Goal: Complete application form

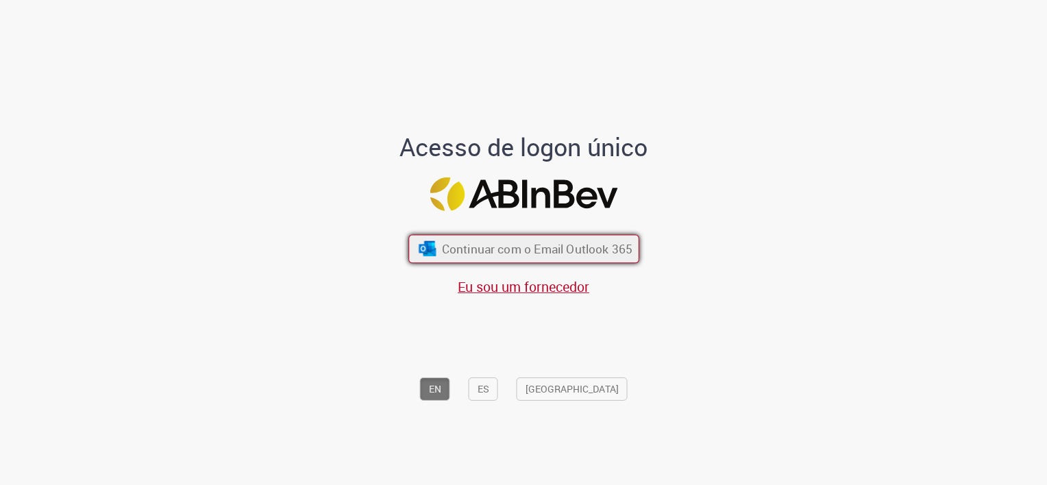
click at [488, 249] on span "Continuar com o Email Outlook 365" at bounding box center [536, 249] width 191 height 16
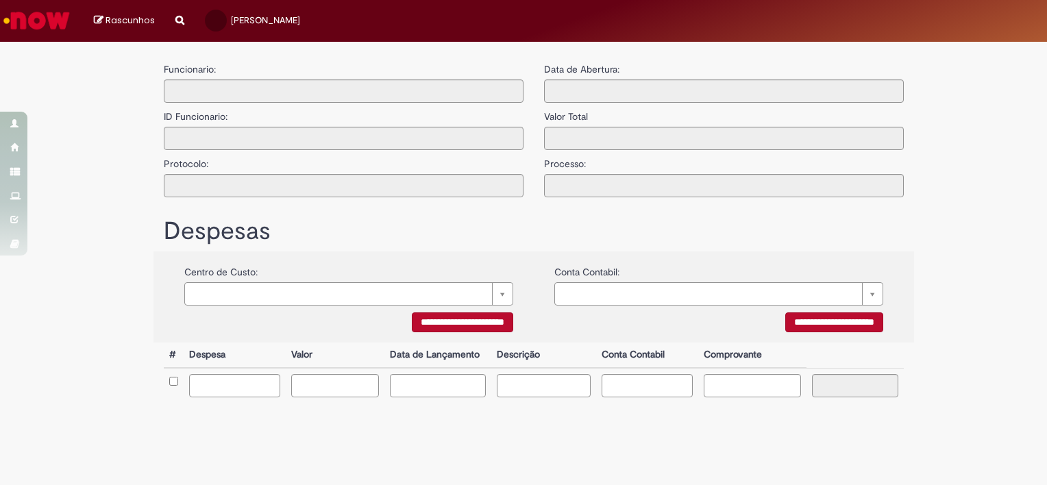
type input "**********"
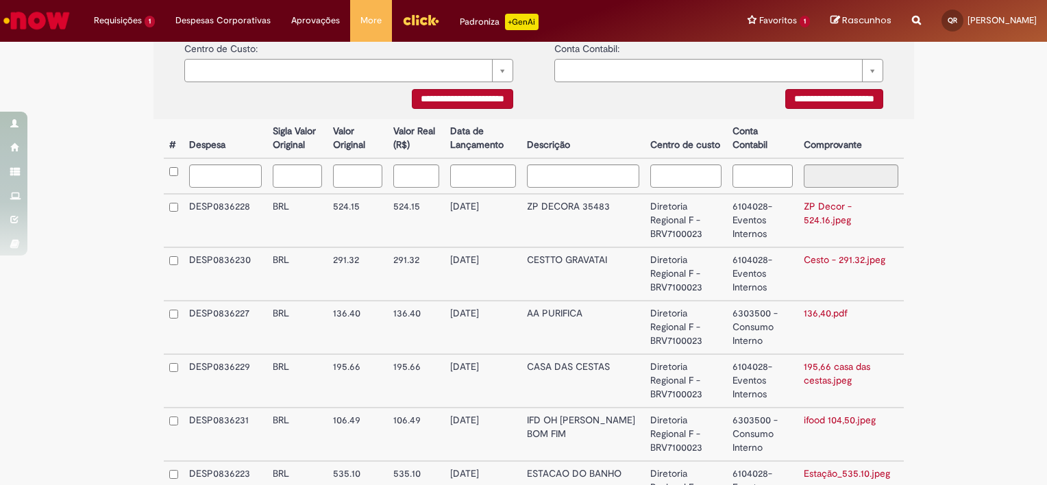
scroll to position [436, 0]
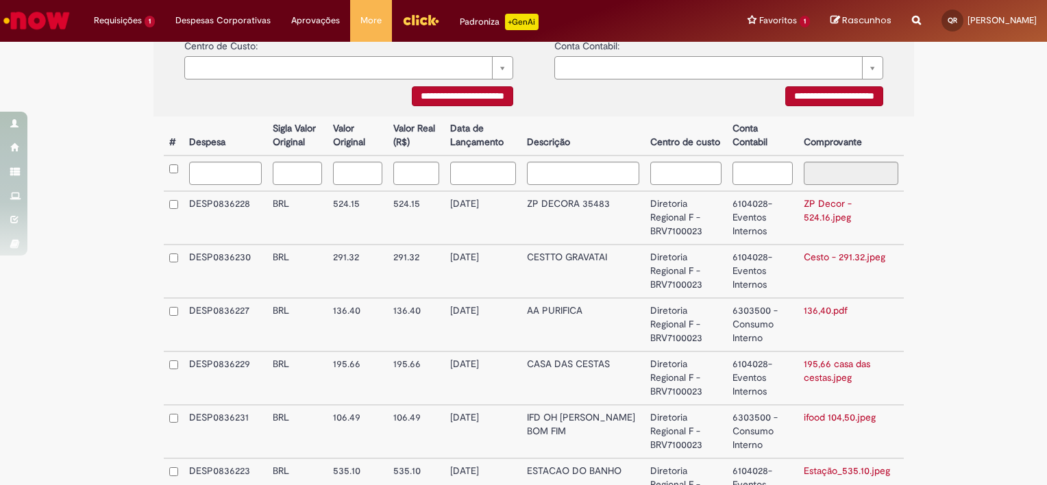
drag, startPoint x: 1018, startPoint y: 234, endPoint x: 1020, endPoint y: 387, distance: 152.1
